Goal: Task Accomplishment & Management: Use online tool/utility

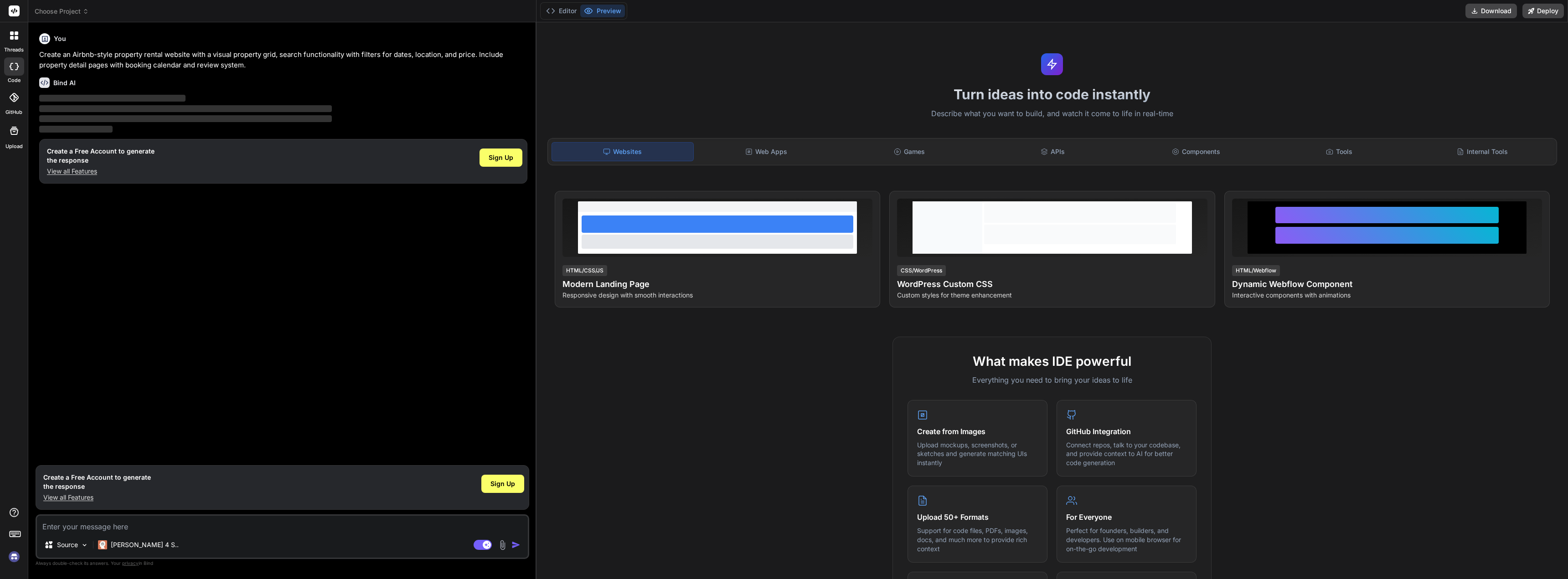
type textarea "x"
click at [782, 155] on div "Web Apps" at bounding box center [766, 151] width 141 height 19
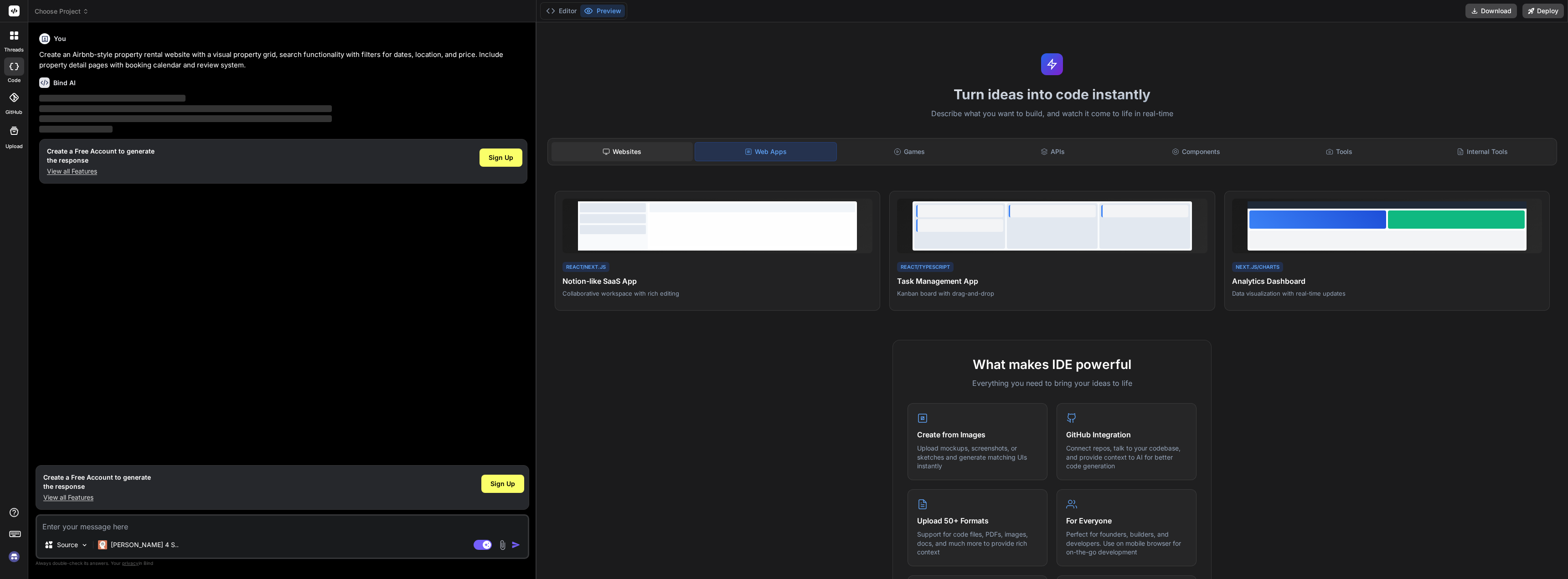
click at [645, 148] on div "Websites" at bounding box center [622, 151] width 141 height 19
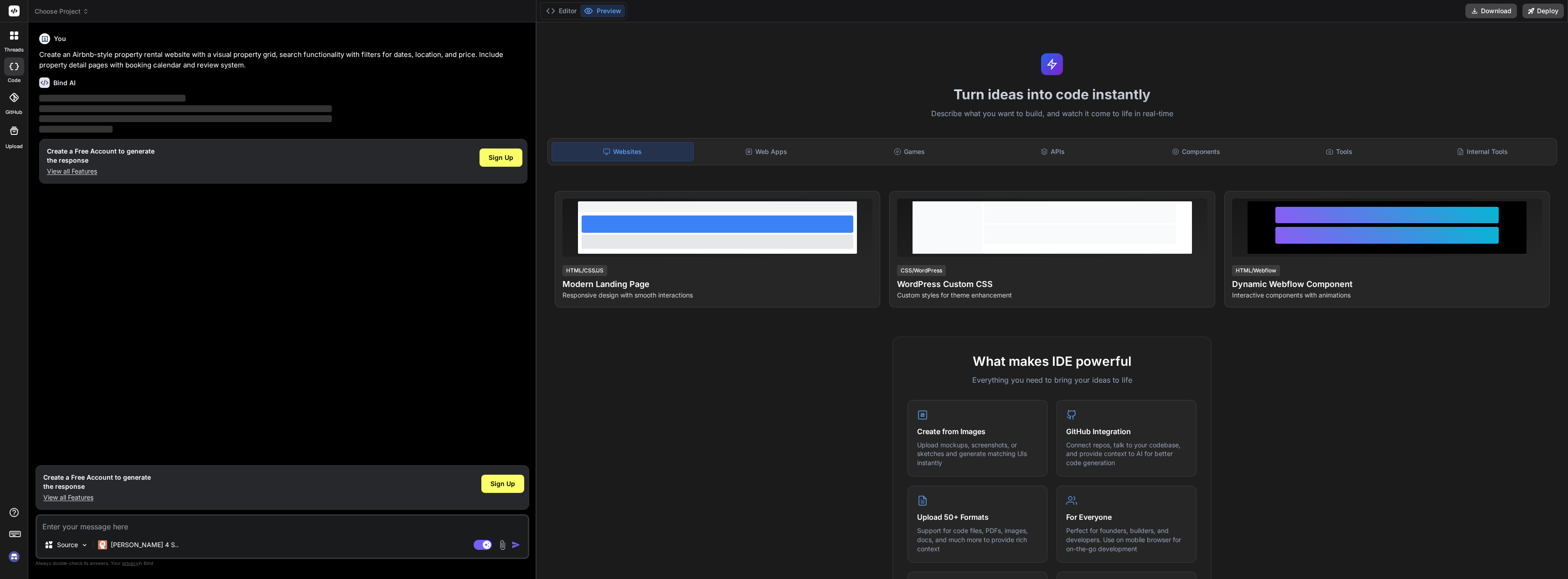
click at [95, 173] on p "View all Features" at bounding box center [100, 171] width 108 height 9
click at [495, 155] on span "Sign Up" at bounding box center [501, 158] width 24 height 9
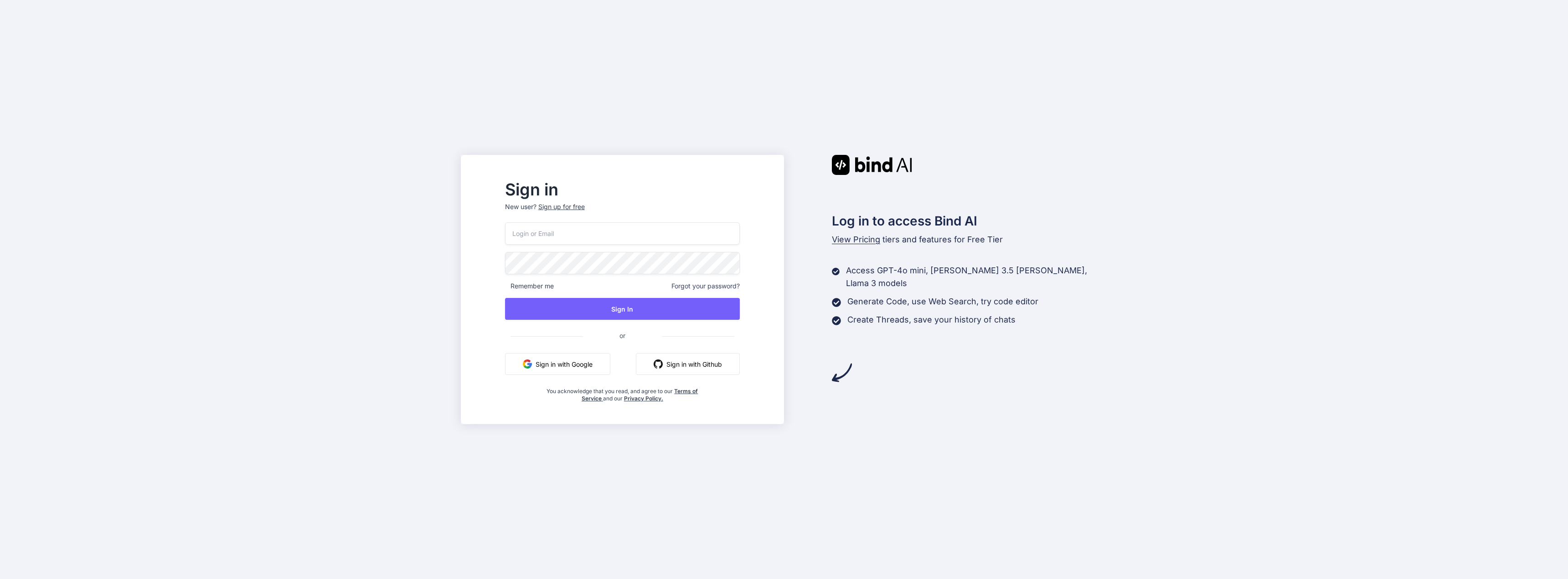
click at [611, 364] on button "Sign in with Google" at bounding box center [558, 364] width 105 height 22
click at [584, 367] on button "Sign in with Google" at bounding box center [558, 364] width 105 height 22
